Goal: Transaction & Acquisition: Download file/media

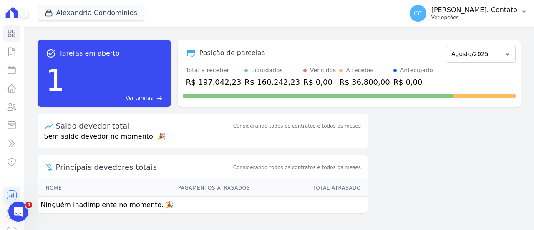
click at [483, 23] on button "CC [PERSON_NAME]. Contato Ver opções" at bounding box center [468, 13] width 131 height 23
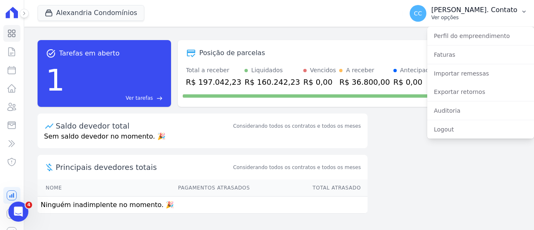
click at [483, 21] on div "CC [PERSON_NAME]. Contato Ver opções" at bounding box center [463, 13] width 108 height 17
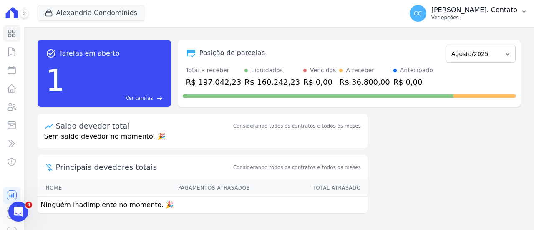
click at [483, 21] on div "CC [PERSON_NAME]. Contato Ver opções" at bounding box center [463, 13] width 108 height 17
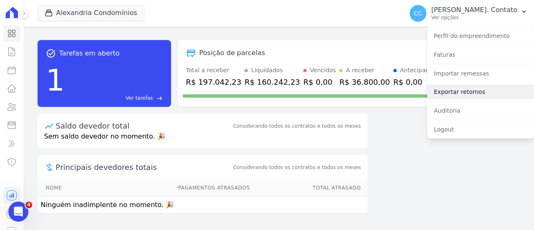
click at [471, 87] on link "Exportar retornos" at bounding box center [480, 91] width 107 height 15
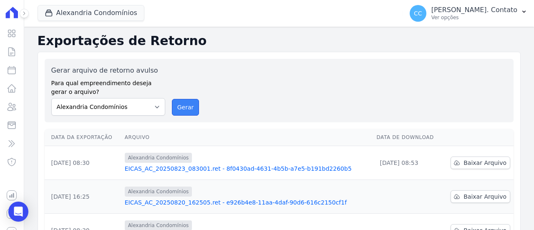
click at [180, 99] on button "Gerar" at bounding box center [186, 107] width 28 height 17
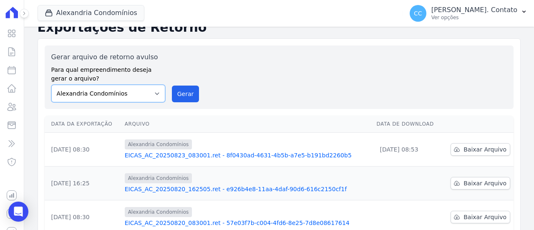
click at [102, 92] on select "Alexandria Condomínios LEIDENS INCORPORACOES" at bounding box center [108, 94] width 114 height 18
select select "5bdeb93c-2a41-4d1a-9363-39a0f0c73ecf"
click at [51, 85] on select "Alexandria Condomínios LEIDENS INCORPORACOES" at bounding box center [108, 94] width 114 height 18
click at [189, 94] on button "Gerar" at bounding box center [186, 93] width 28 height 17
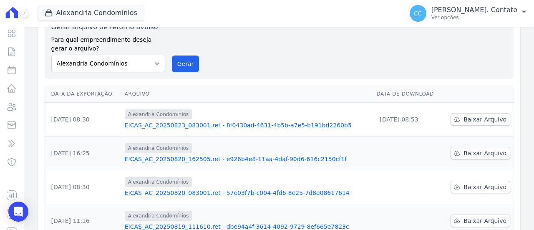
scroll to position [83, 0]
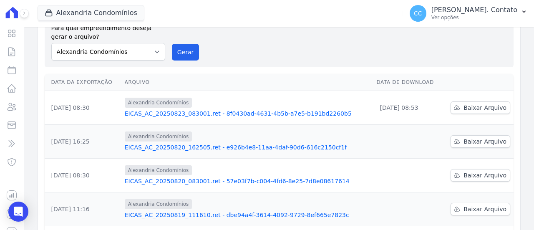
click at [253, 110] on link "EICAS_AC_20250823_083001.ret - 8f0430ad-4631-4b5b-a7e5-b191bd2260b5" at bounding box center [247, 113] width 245 height 8
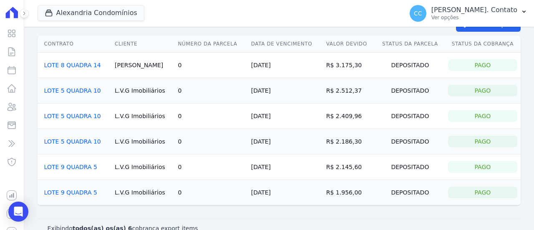
scroll to position [41, 0]
